Goal: Task Accomplishment & Management: Manage account settings

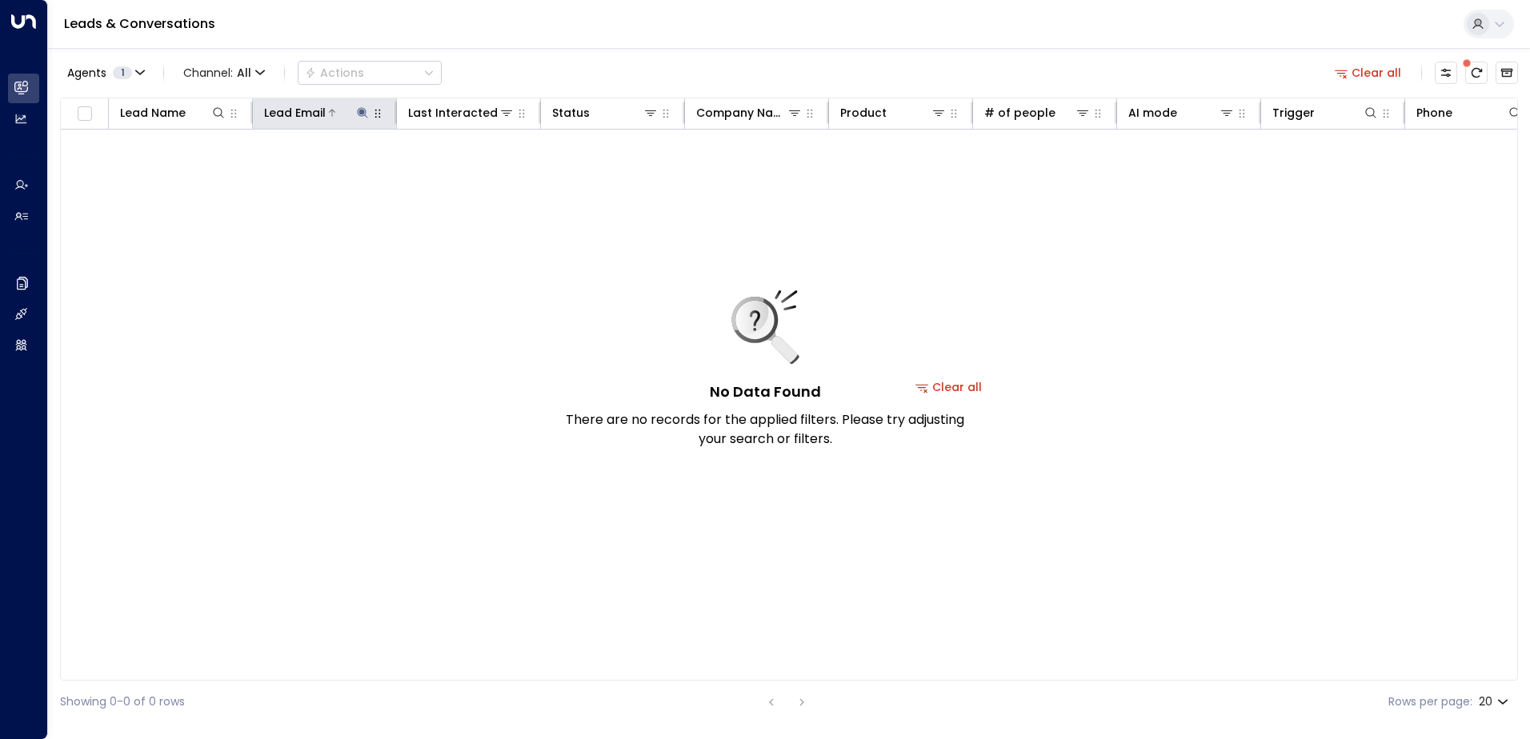
click at [360, 112] on icon at bounding box center [362, 112] width 10 height 10
click at [460, 171] on icon "button" at bounding box center [463, 171] width 10 height 10
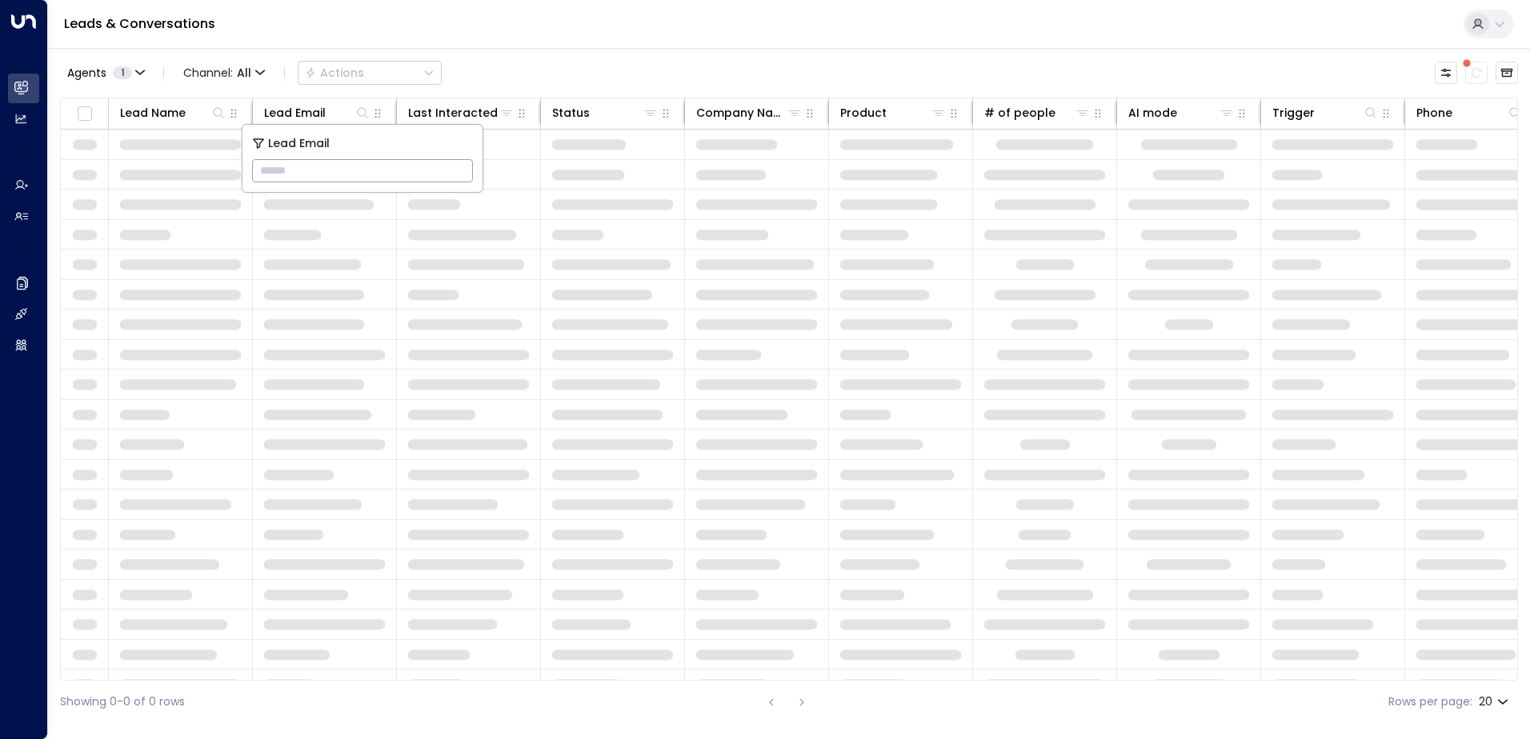
type input "**********"
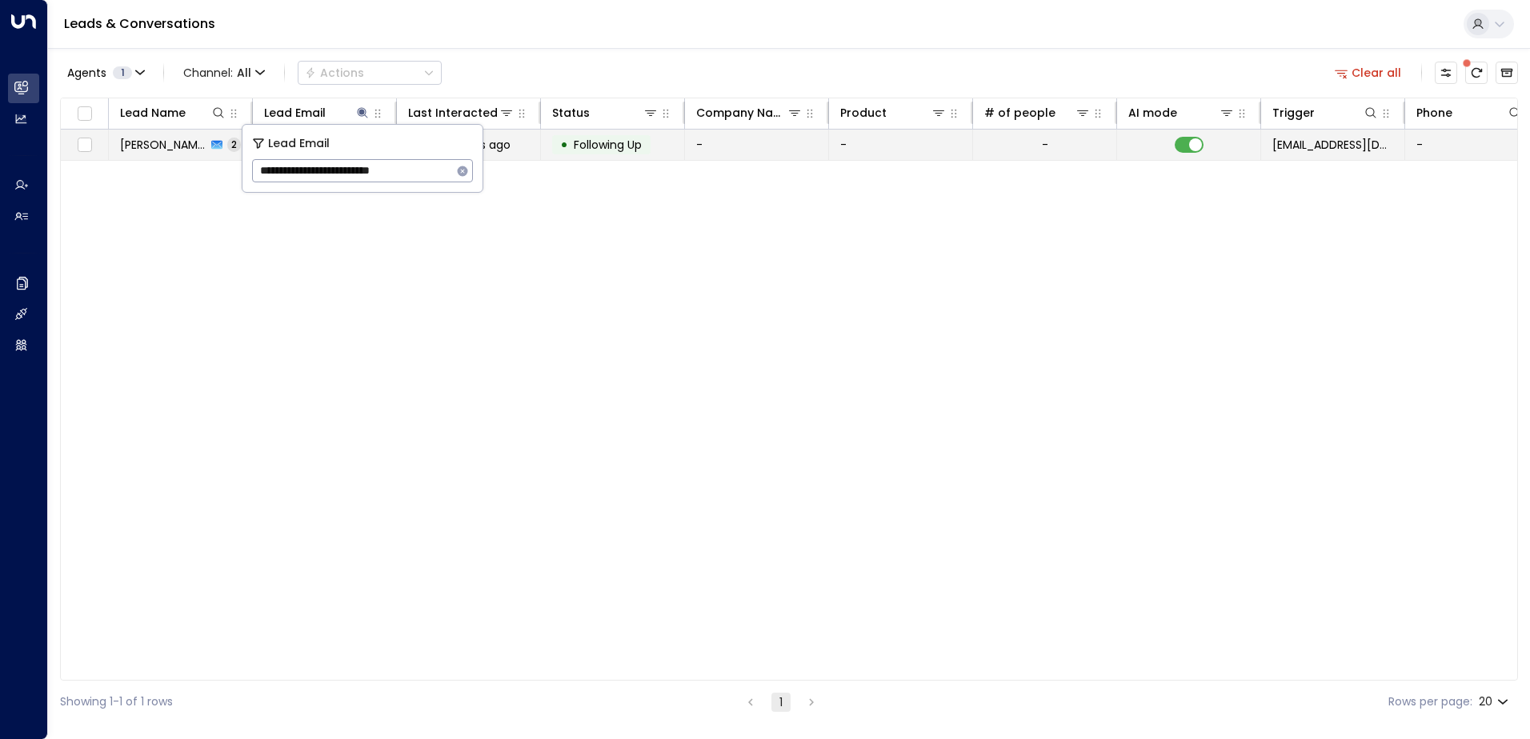
click at [631, 142] on span "Following Up" at bounding box center [608, 145] width 68 height 16
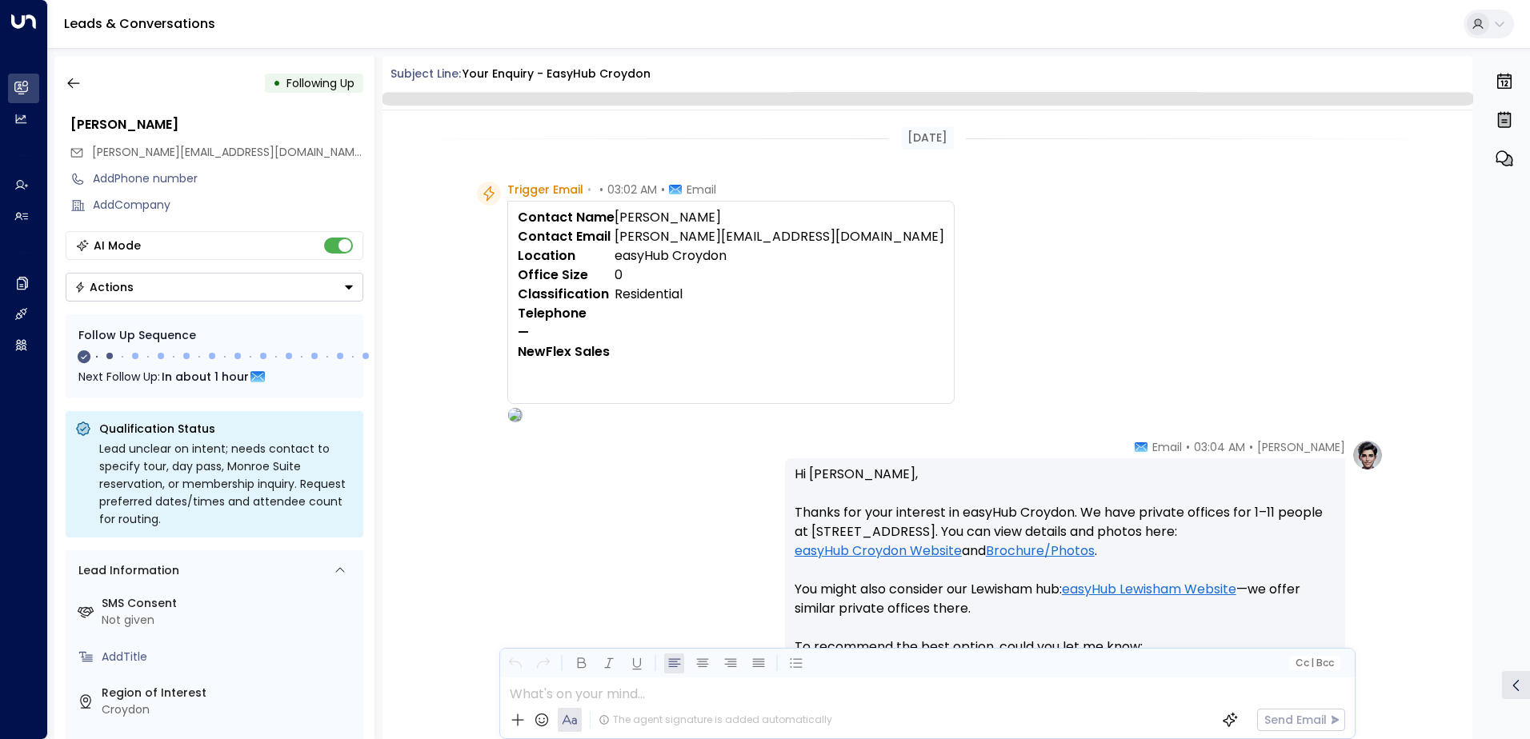
scroll to position [593, 0]
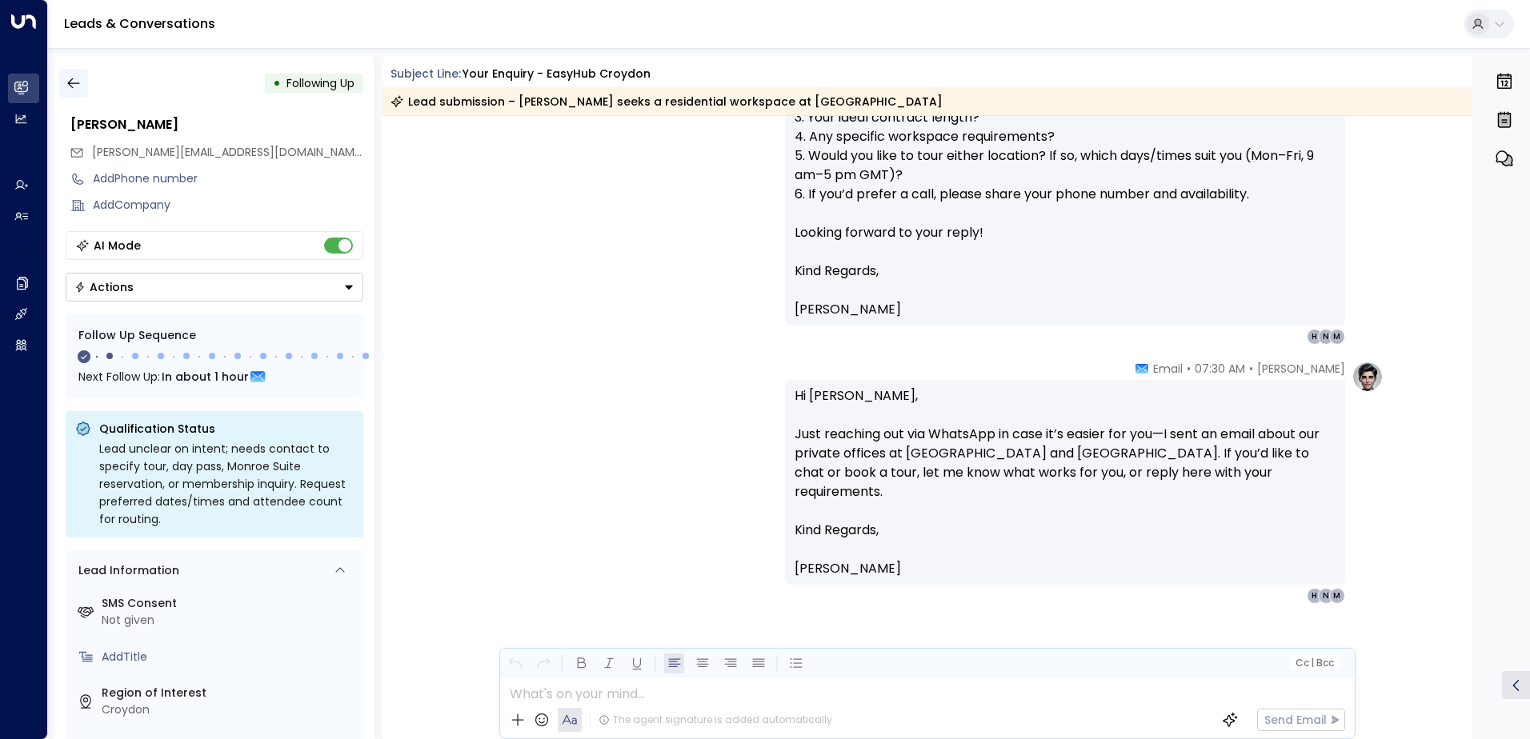
click at [78, 82] on icon "button" at bounding box center [74, 83] width 16 height 16
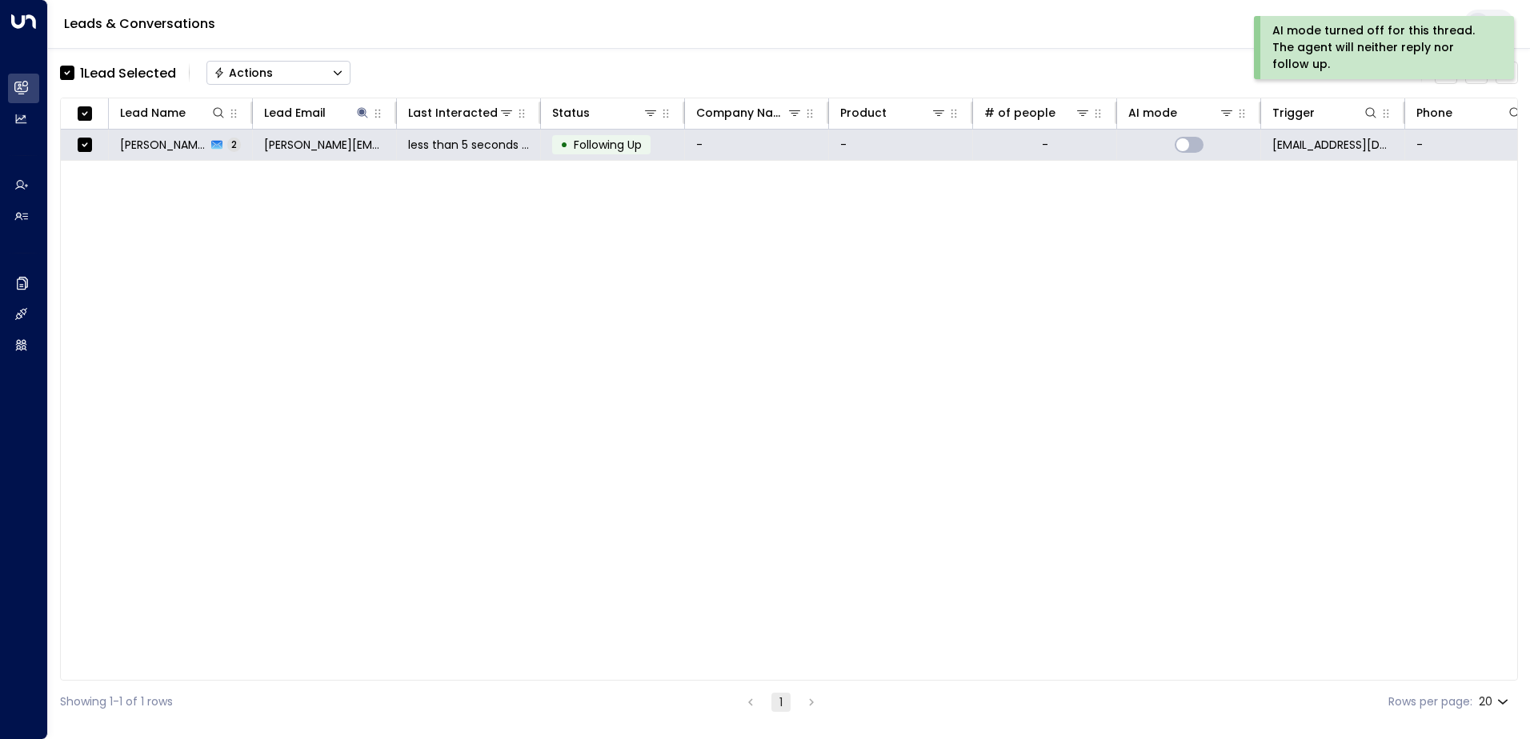
click at [258, 70] on div "Actions" at bounding box center [243, 73] width 59 height 14
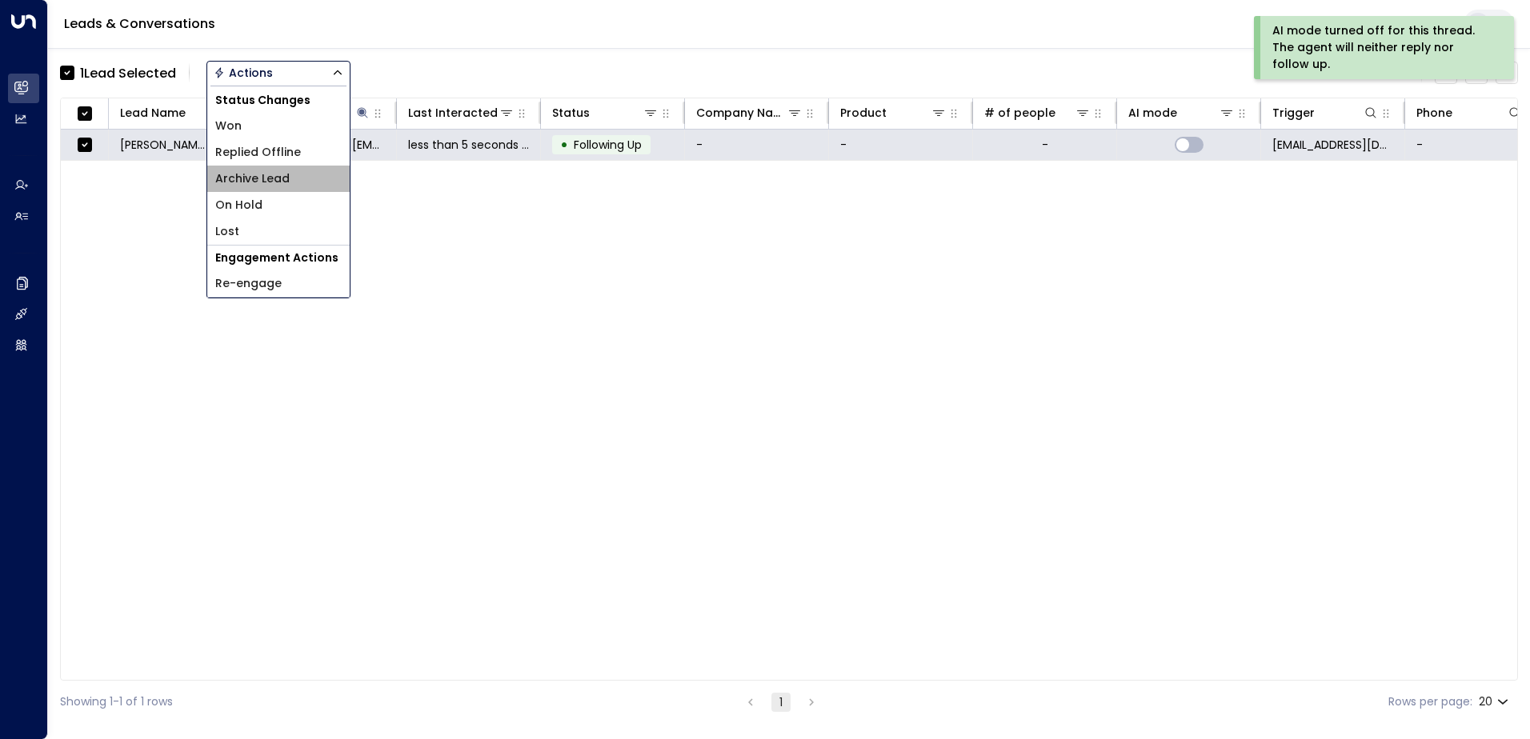
click at [264, 179] on span "Archive Lead" at bounding box center [252, 178] width 74 height 17
